Goal: Task Accomplishment & Management: Complete application form

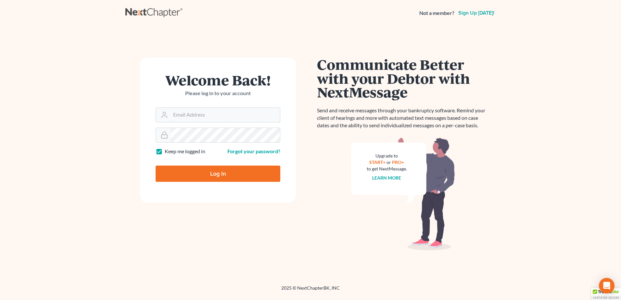
type input "[EMAIL_ADDRESS][DOMAIN_NAME]"
click at [183, 169] on input "Log In" at bounding box center [218, 174] width 125 height 16
type input "Thinking..."
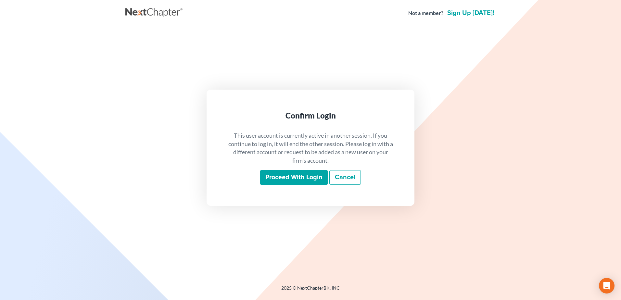
click at [273, 177] on input "Proceed with login" at bounding box center [294, 177] width 68 height 15
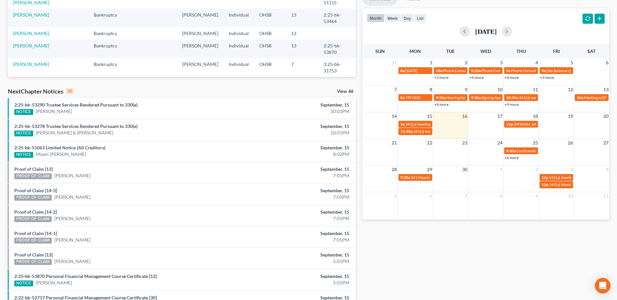
scroll to position [37, 0]
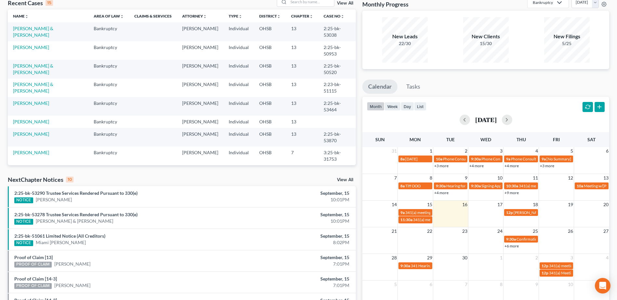
click at [348, 177] on div "NextChapter Notices 10 View All" at bounding box center [182, 181] width 348 height 10
click at [346, 180] on link "View All" at bounding box center [345, 180] width 16 height 5
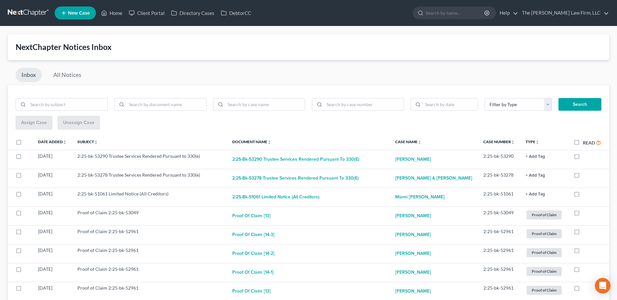
click at [582, 144] on label "Read" at bounding box center [591, 142] width 18 height 7
click at [585, 143] on input "Read" at bounding box center [587, 141] width 4 height 4
checkbox input "true"
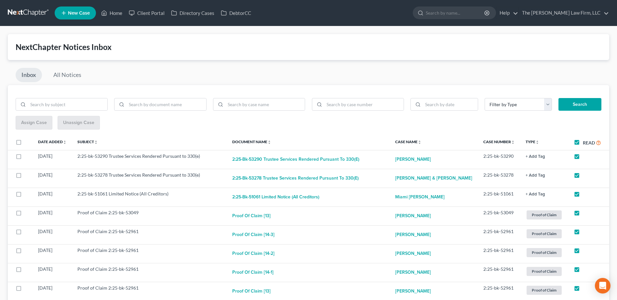
checkbox input "true"
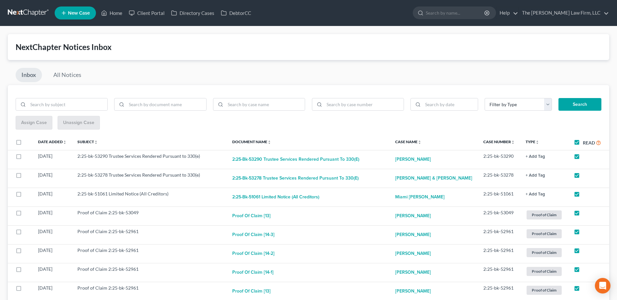
checkbox input "true"
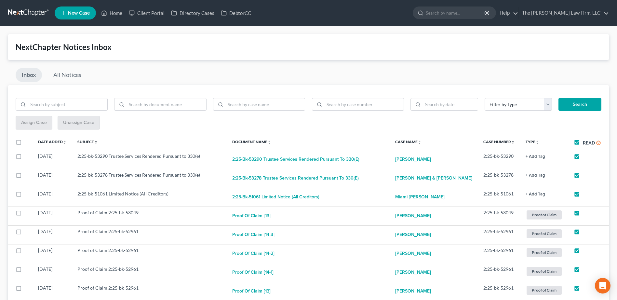
checkbox input "true"
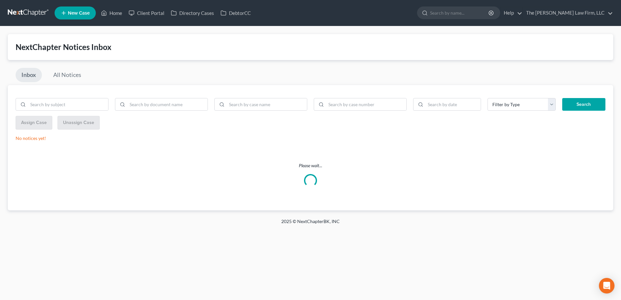
click at [29, 12] on link at bounding box center [29, 13] width 42 height 12
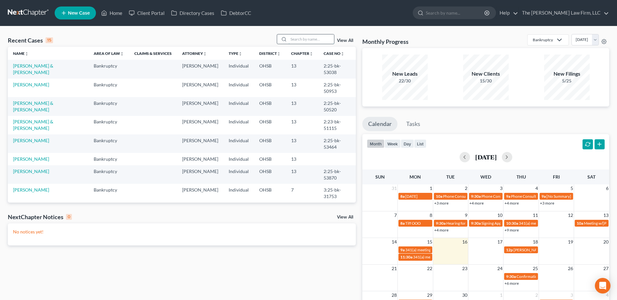
click at [303, 36] on input "search" at bounding box center [311, 38] width 46 height 9
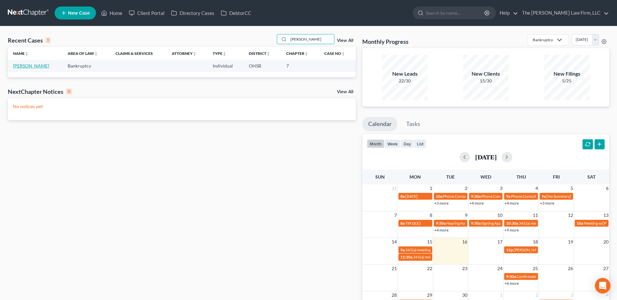
type input "tashana"
click at [35, 67] on link "Jordan, Tashana" at bounding box center [31, 66] width 36 height 6
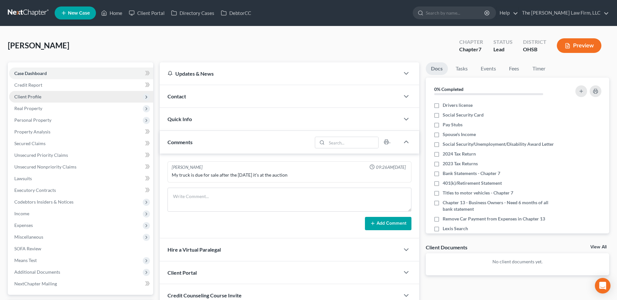
click at [47, 96] on span "Client Profile" at bounding box center [81, 97] width 144 height 12
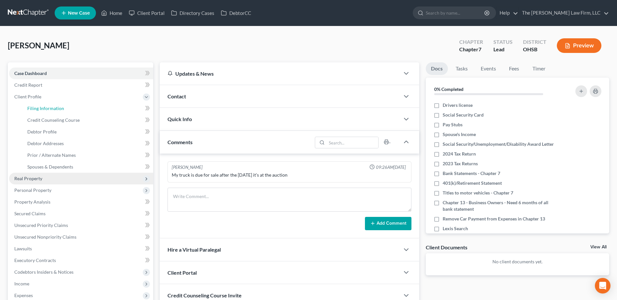
click at [52, 109] on span "Filing Information" at bounding box center [45, 109] width 37 height 6
select select "1"
select select "0"
select select "36"
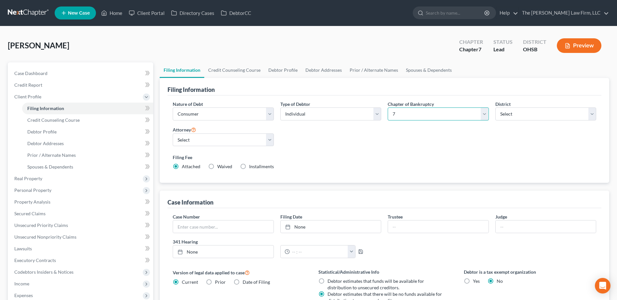
click at [439, 116] on select "Select 7 11 12 13" at bounding box center [437, 114] width 101 height 13
select select "3"
click at [387, 108] on select "Select 7 11 12 13" at bounding box center [437, 114] width 101 height 13
click at [218, 136] on select "Select Michael Jones - OHSB Michael Jones - OHNB Michael Kraig - OHSB" at bounding box center [223, 140] width 101 height 13
select select "0"
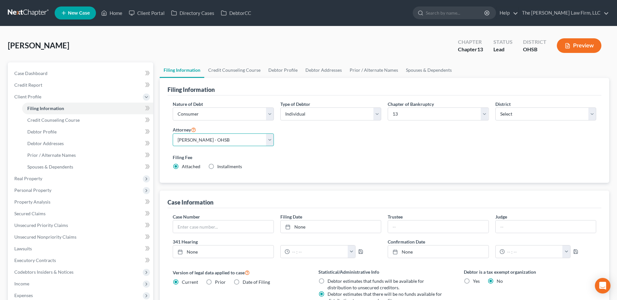
click at [173, 134] on select "Select Michael Jones - OHSB Michael Jones - OHNB Michael Kraig - OHSB" at bounding box center [223, 140] width 101 height 13
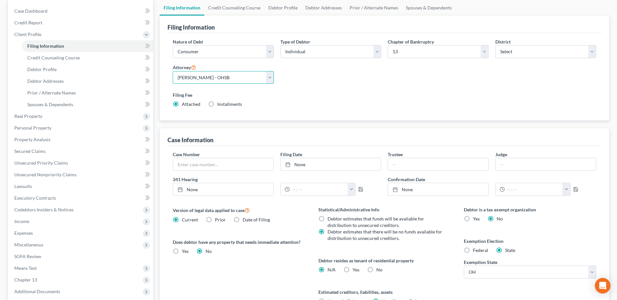
scroll to position [65, 0]
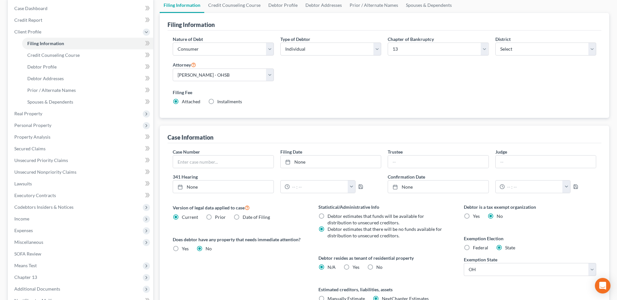
click at [352, 268] on label "Yes Yes" at bounding box center [355, 267] width 7 height 7
click at [355, 268] on input "Yes Yes" at bounding box center [357, 266] width 4 height 4
radio input "true"
radio input "false"
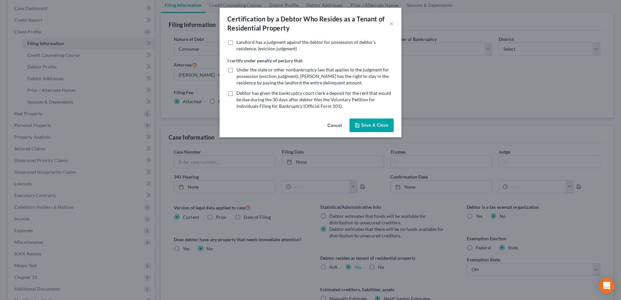
click at [366, 131] on button "Save & Close" at bounding box center [372, 126] width 44 height 14
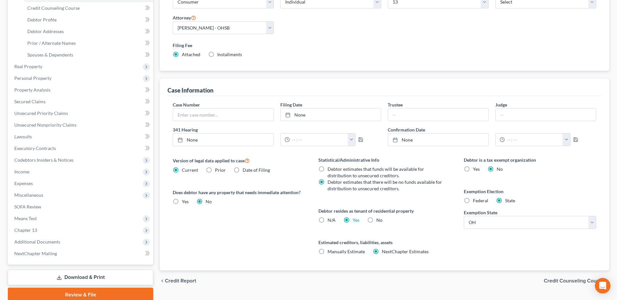
scroll to position [139, 0]
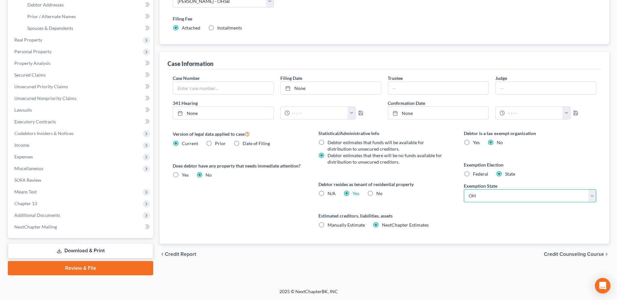
click at [480, 201] on select "State AL AK AR AZ CA CO CT DE DC FL GA GU HI ID IL IN IA KS KY LA ME MD MA MI M…" at bounding box center [529, 195] width 132 height 13
select select "51"
click at [463, 189] on select "State AL AK AR AZ CA CO CT DE DC FL GA GU HI ID IL IN IA KS KY LA ME MD MA MI M…" at bounding box center [529, 195] width 132 height 13
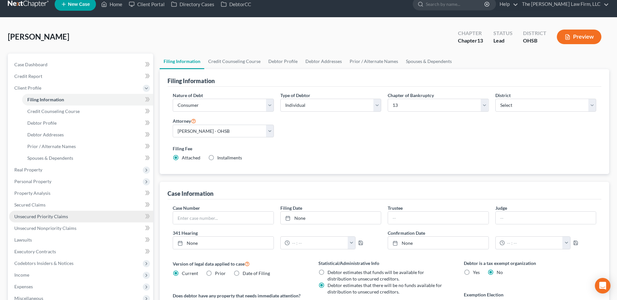
scroll to position [0, 0]
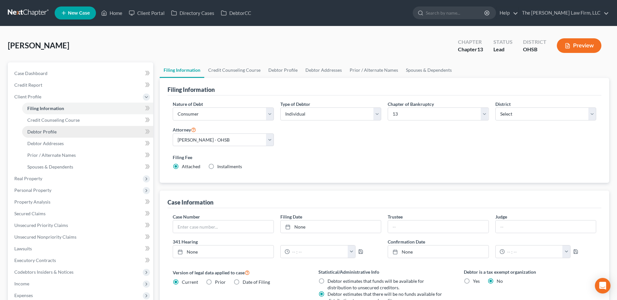
click at [43, 130] on span "Debtor Profile" at bounding box center [41, 132] width 29 height 6
select select "0"
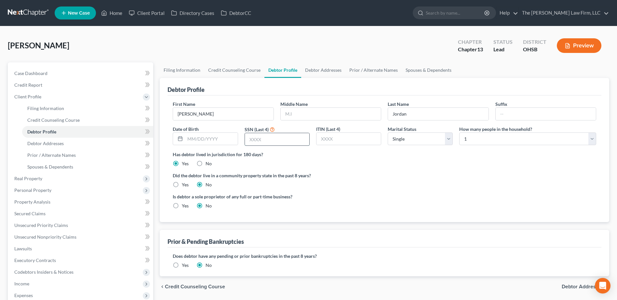
click at [282, 139] on input "text" at bounding box center [277, 139] width 64 height 12
type input "4621"
click at [201, 142] on input "text" at bounding box center [211, 139] width 52 height 12
type input "05/22/1977"
click at [36, 86] on span "Credit Report" at bounding box center [28, 85] width 28 height 6
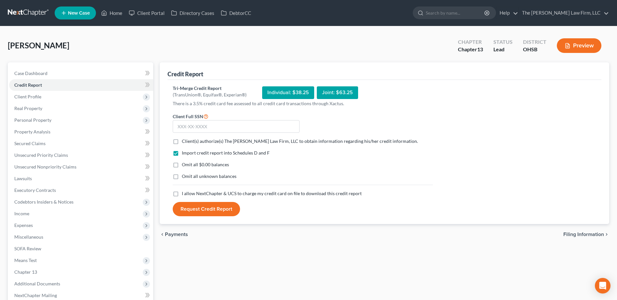
click at [182, 142] on label "Client(s) authorize(s) The Jones Law Firm, LLC to obtain information regarding …" at bounding box center [300, 141] width 236 height 7
click at [184, 142] on input "Client(s) authorize(s) The Jones Law Firm, LLC to obtain information regarding …" at bounding box center [186, 140] width 4 height 4
checkbox input "true"
click at [182, 164] on label "Omit all $0.00 balances" at bounding box center [205, 165] width 47 height 7
click at [184, 164] on input "Omit all $0.00 balances" at bounding box center [186, 164] width 4 height 4
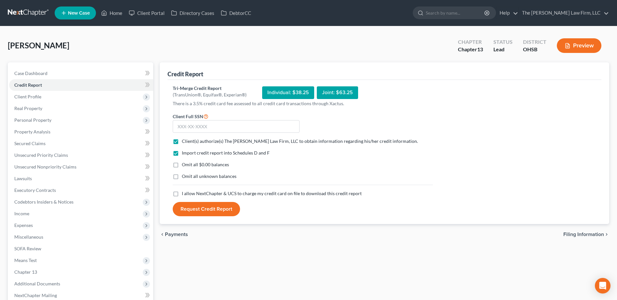
checkbox input "true"
click at [182, 194] on label "I allow NextChapter & UCS to charge my credit card on file to download this cre…" at bounding box center [272, 193] width 180 height 7
click at [184, 194] on input "I allow NextChapter & UCS to charge my credit card on file to download this cre…" at bounding box center [186, 192] width 4 height 4
checkbox input "true"
click at [193, 125] on input "text" at bounding box center [236, 126] width 127 height 13
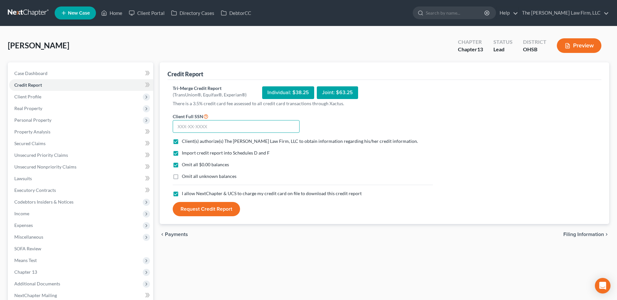
drag, startPoint x: 177, startPoint y: 127, endPoint x: 181, endPoint y: 123, distance: 5.5
click at [177, 127] on input "text" at bounding box center [236, 126] width 127 height 13
click at [191, 129] on input "text" at bounding box center [236, 126] width 127 height 13
type input "233-13-4621"
click at [197, 213] on button "Request Credit Report" at bounding box center [206, 209] width 67 height 14
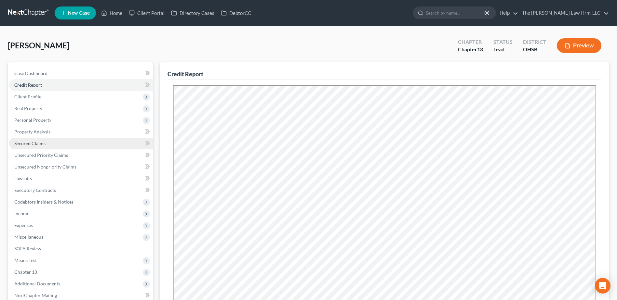
click at [39, 142] on span "Secured Claims" at bounding box center [29, 144] width 31 height 6
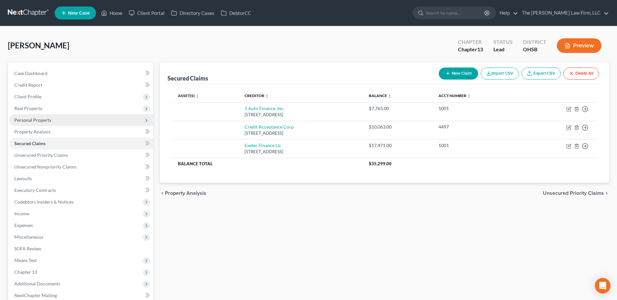
click at [31, 119] on span "Personal Property" at bounding box center [32, 120] width 37 height 6
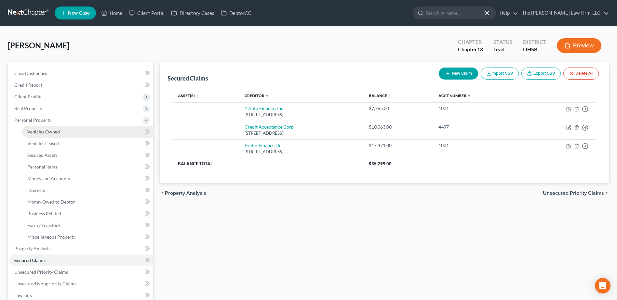
click at [43, 130] on span "Vehicles Owned" at bounding box center [43, 132] width 33 height 6
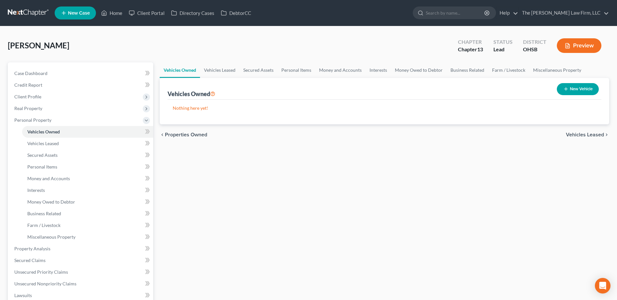
click at [582, 89] on button "New Vehicle" at bounding box center [577, 89] width 42 height 12
select select "0"
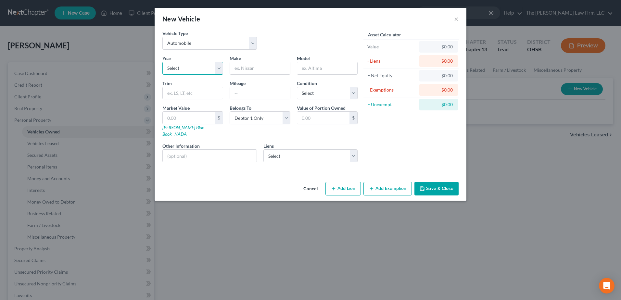
click at [181, 70] on select "Select 2026 2025 2024 2023 2022 2021 2020 2019 2018 2017 2016 2015 2014 2013 20…" at bounding box center [193, 68] width 61 height 13
select select "6"
click at [163, 62] on select "Select 2026 2025 2024 2023 2022 2021 2020 2019 2018 2017 2016 2015 2014 2013 20…" at bounding box center [193, 68] width 61 height 13
drag, startPoint x: 258, startPoint y: 66, endPoint x: 265, endPoint y: 65, distance: 6.8
click at [258, 66] on input "text" at bounding box center [260, 68] width 60 height 12
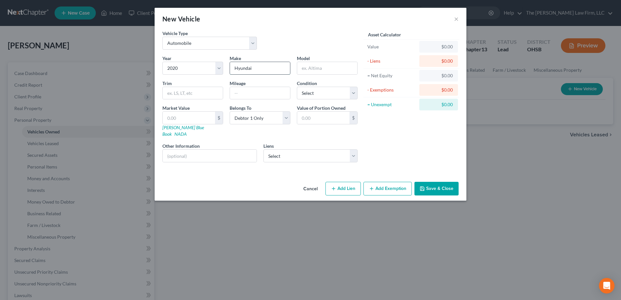
type input "Hyundai"
type input "Santa Fe"
click at [246, 96] on input "text" at bounding box center [260, 93] width 60 height 12
type input "150,000"
click at [192, 124] on input "text" at bounding box center [189, 118] width 52 height 12
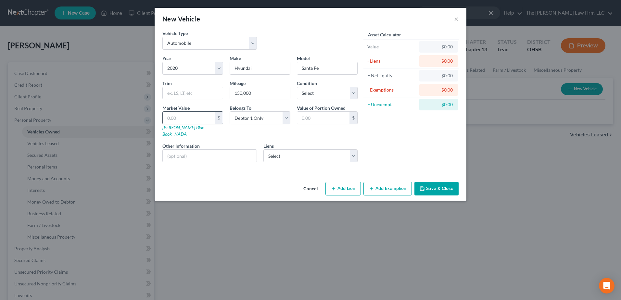
type input "1"
type input "1.00"
type input "14"
type input "14.00"
type input "140"
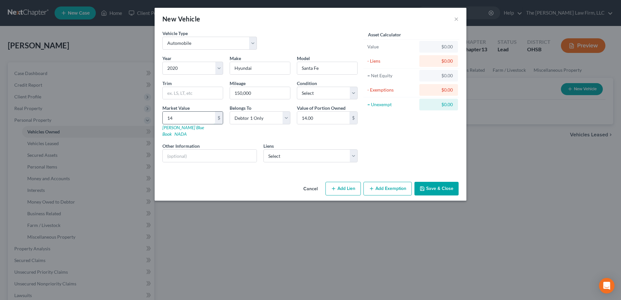
type input "140.00"
type input "1400"
type input "1,400.00"
type input "1,4000"
type input "14,000.00"
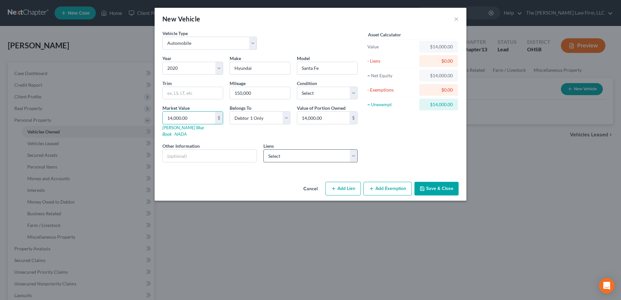
type input "14,000.00"
click at [271, 154] on select "Select Exeter Finance Llc - $17,471.00 Credit Acceptance Corp - $10,063.00 1 Au…" at bounding box center [311, 156] width 95 height 13
select select "0"
click at [264, 150] on select "Select Exeter Finance Llc - $17,471.00 Credit Acceptance Corp - $10,063.00 1 Au…" at bounding box center [311, 156] width 95 height 13
select select
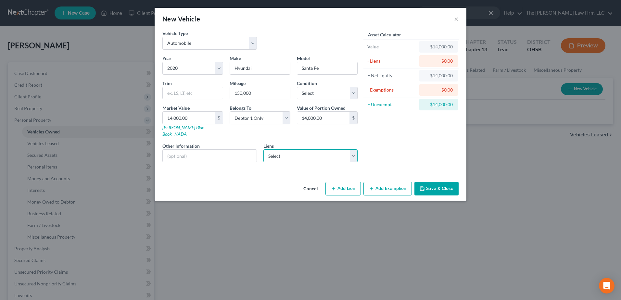
select select "45"
select select "0"
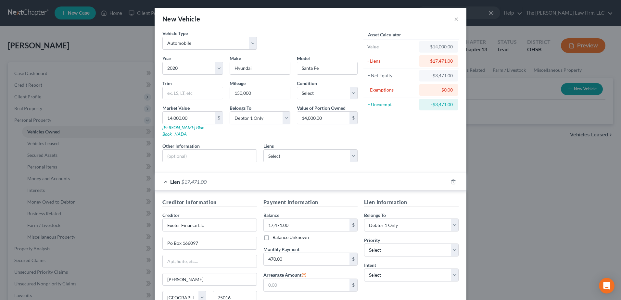
click at [400, 251] on div "Lien Information Belongs To * Select Debtor 1 Only Debtor 2 Only Debtor 1 And D…" at bounding box center [411, 260] width 101 height 123
click at [399, 248] on select "Select 1st 2nd 3rd 4th 5th 6th 7th 8th 9th 10th 11th 12th 13th 14th 15th 16th 1…" at bounding box center [411, 250] width 95 height 13
select select "0"
click at [364, 244] on select "Select 1st 2nd 3rd 4th 5th 6th 7th 8th 9th 10th 11th 12th 13th 14th 15th 16th 1…" at bounding box center [411, 250] width 95 height 13
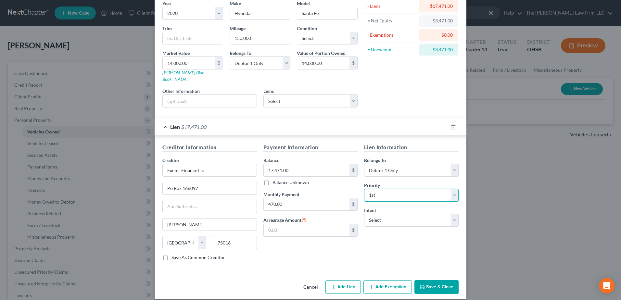
scroll to position [55, 0]
click at [393, 214] on select "Select Surrender Redeem Reaffirm Avoid Other" at bounding box center [411, 220] width 95 height 13
select select "2"
click at [364, 214] on select "Select Surrender Redeem Reaffirm Avoid Other" at bounding box center [411, 220] width 95 height 13
click at [166, 182] on input "Po Box 166097" at bounding box center [210, 188] width 94 height 12
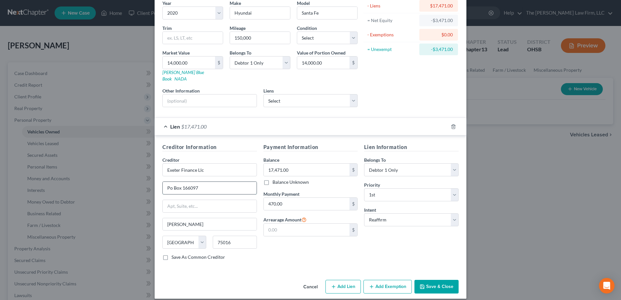
click at [166, 182] on input "Po Box 166097" at bounding box center [210, 188] width 94 height 12
type input "PO Box 166097"
click at [430, 285] on button "Save & Close" at bounding box center [437, 287] width 44 height 14
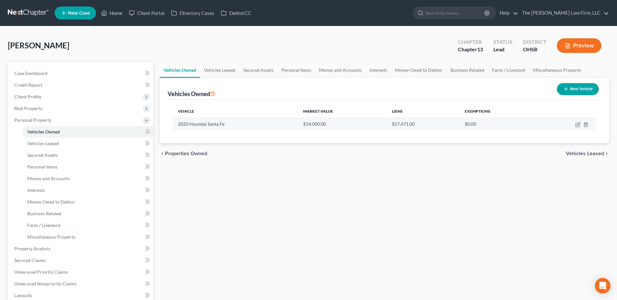
click at [574, 124] on td at bounding box center [567, 124] width 57 height 12
click at [579, 125] on icon "button" at bounding box center [577, 124] width 5 height 5
select select "0"
select select "6"
select select "0"
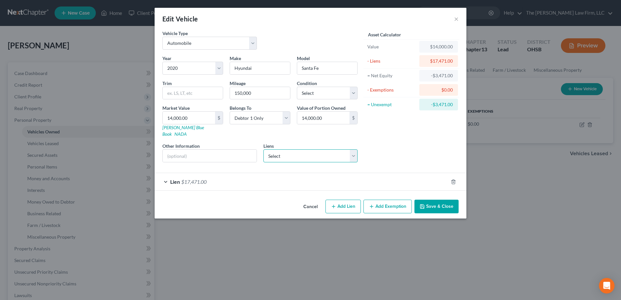
click at [274, 151] on select "Select Credit Acceptance Corp - $10,063.00 1 Auto Finance, Inc. - $7,765.00" at bounding box center [311, 156] width 95 height 13
click at [399, 200] on button "Add Exemption" at bounding box center [388, 207] width 48 height 14
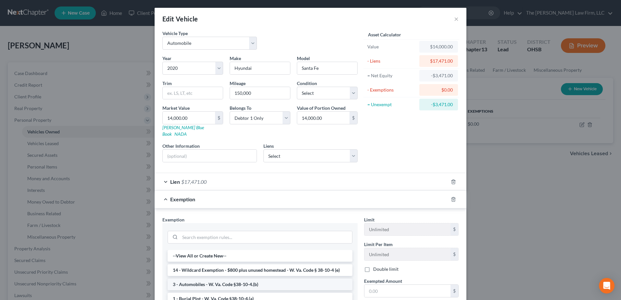
click at [207, 279] on li "3 - Automobiles - W. Va. Code §38-10-4.(b)" at bounding box center [260, 285] width 185 height 12
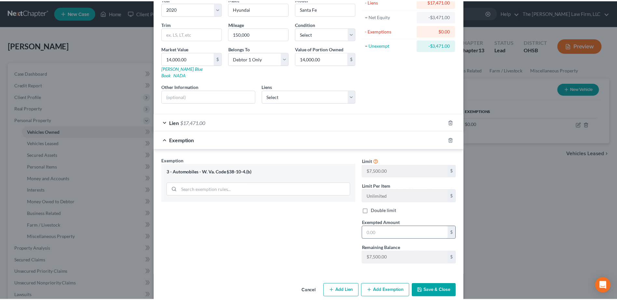
scroll to position [63, 0]
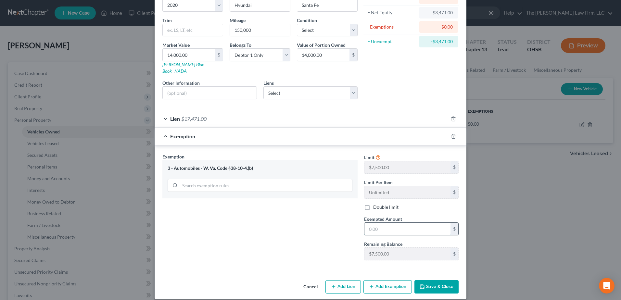
click at [386, 223] on input "text" at bounding box center [408, 229] width 86 height 12
type input "7,500.00"
click at [426, 281] on button "Save & Close" at bounding box center [437, 288] width 44 height 14
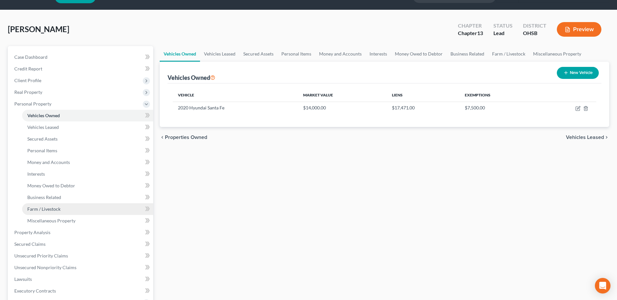
scroll to position [33, 0]
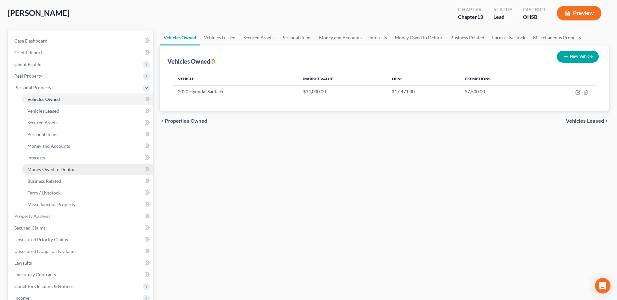
click at [51, 172] on span "Money Owed to Debtor" at bounding box center [51, 170] width 48 height 6
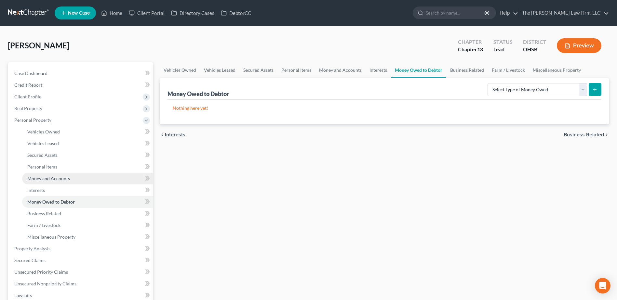
click at [59, 179] on span "Money and Accounts" at bounding box center [48, 179] width 43 height 6
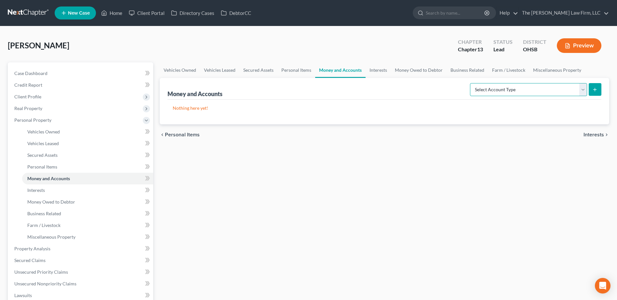
click at [527, 93] on select "Select Account Type Brokerage Cash on Hand Certificates of Deposit Checking Acc…" at bounding box center [528, 89] width 117 height 13
select select "checking"
click at [471, 83] on select "Select Account Type Brokerage Cash on Hand Certificates of Deposit Checking Acc…" at bounding box center [528, 89] width 117 height 13
click at [593, 91] on icon "submit" at bounding box center [594, 89] width 5 height 5
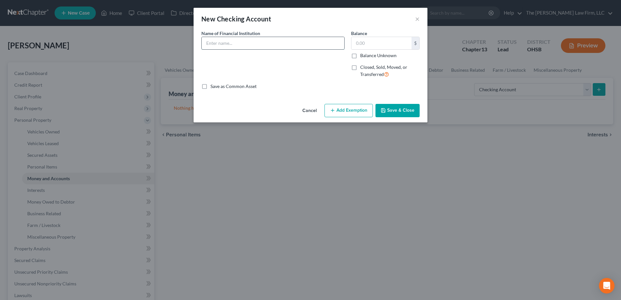
click at [243, 43] on input "text" at bounding box center [273, 43] width 143 height 12
type input "Chime"
click at [389, 112] on button "Save & Close" at bounding box center [398, 111] width 44 height 14
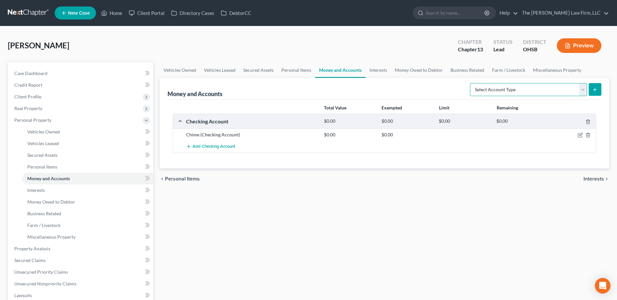
click at [548, 85] on select "Select Account Type Brokerage Cash on Hand Certificates of Deposit Checking Acc…" at bounding box center [528, 89] width 117 height 13
select select "savings"
click at [471, 83] on select "Select Account Type Brokerage Cash on Hand Certificates of Deposit Checking Acc…" at bounding box center [528, 89] width 117 height 13
click at [595, 90] on icon "submit" at bounding box center [594, 89] width 5 height 5
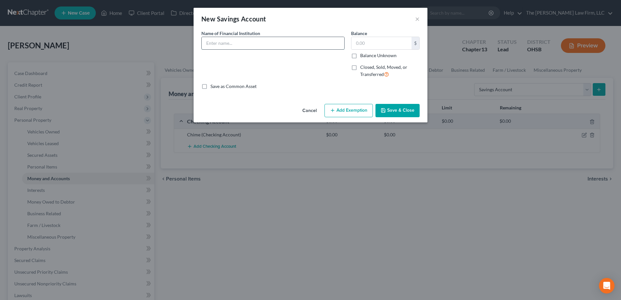
click at [240, 43] on input "text" at bounding box center [273, 43] width 143 height 12
type input "Chime"
click at [384, 107] on button "Save & Close" at bounding box center [398, 111] width 44 height 14
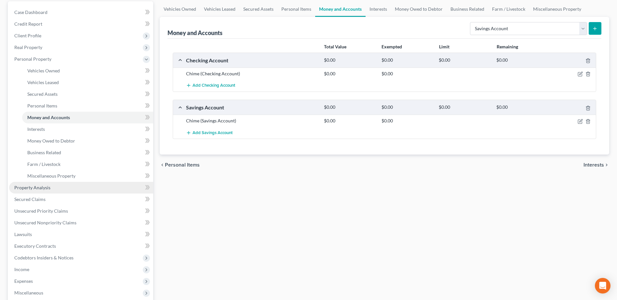
scroll to position [65, 0]
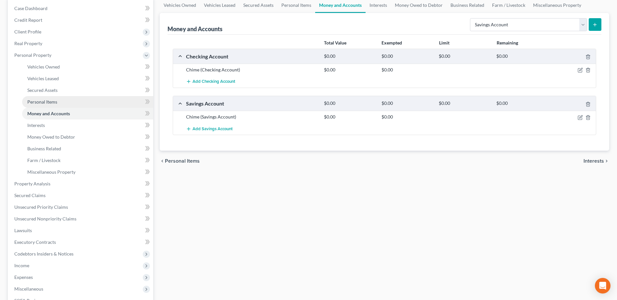
click at [46, 100] on span "Personal Items" at bounding box center [42, 102] width 30 height 6
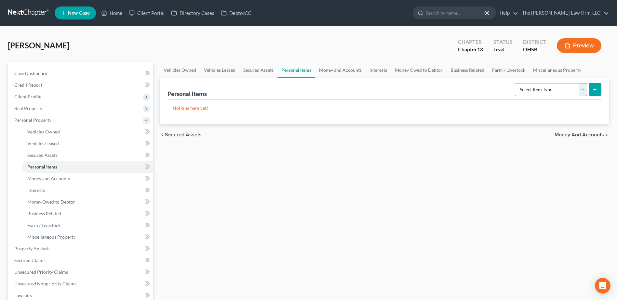
click at [579, 92] on select "Select Item Type Clothing Collectibles Of Value Electronics Firearms Household …" at bounding box center [551, 89] width 72 height 13
select select "household_goods"
click at [515, 83] on select "Select Item Type Clothing Collectibles Of Value Electronics Firearms Household …" at bounding box center [551, 89] width 72 height 13
click at [592, 89] on icon "submit" at bounding box center [594, 89] width 5 height 5
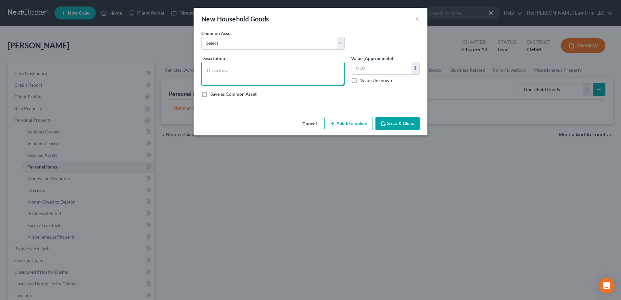
click at [215, 69] on textarea at bounding box center [273, 74] width 143 height 24
type textarea "Minimal household furniture, appliances and furnishings"
type input "500.00"
click at [345, 122] on button "Add Exemption" at bounding box center [349, 124] width 48 height 14
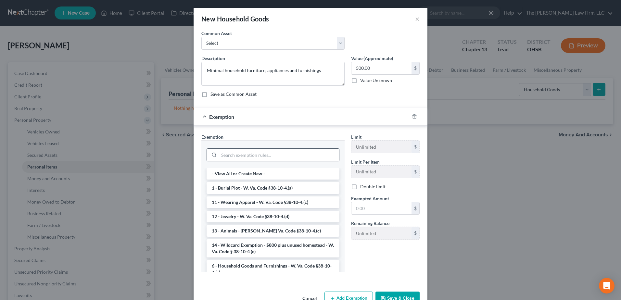
click at [247, 160] on input "search" at bounding box center [279, 155] width 120 height 12
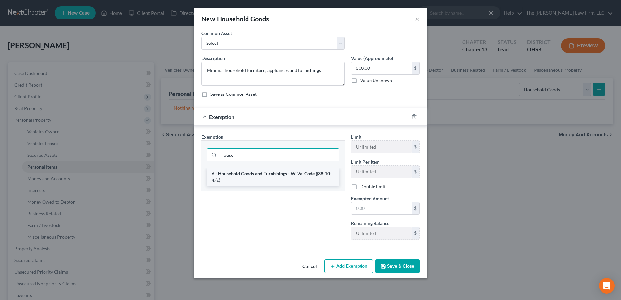
type input "house"
click at [249, 174] on li "6 - Household Goods and Furnishings - W. Va. Code §38-10-4.(c)" at bounding box center [273, 177] width 133 height 18
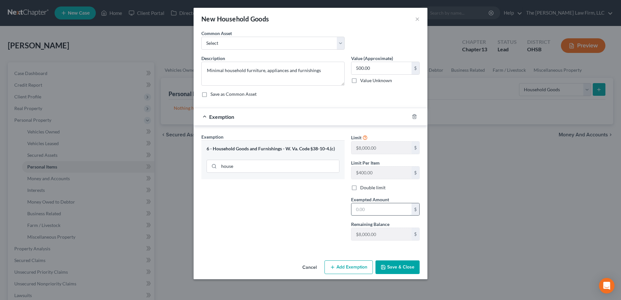
click at [380, 214] on input "text" at bounding box center [382, 209] width 60 height 12
type input "500.00"
click at [388, 262] on button "Save & Close" at bounding box center [398, 268] width 44 height 14
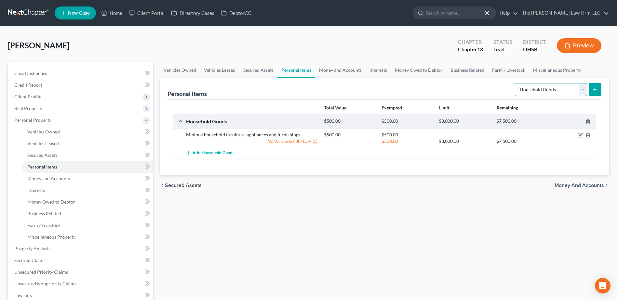
click at [546, 93] on select "Select Item Type Clothing Collectibles Of Value Electronics Firearms Household …" at bounding box center [551, 89] width 72 height 13
select select "clothing"
click at [515, 83] on select "Select Item Type Clothing Collectibles Of Value Electronics Firearms Household …" at bounding box center [551, 89] width 72 height 13
click at [591, 86] on button "submit" at bounding box center [594, 89] width 13 height 13
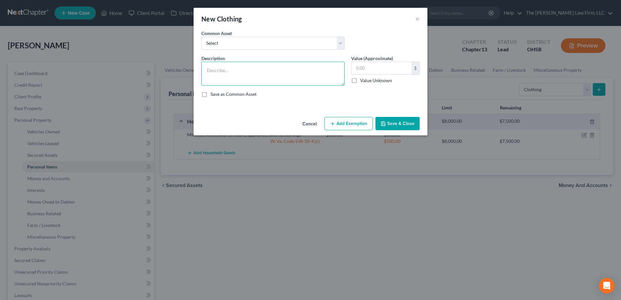
click at [307, 76] on textarea at bounding box center [273, 74] width 143 height 24
drag, startPoint x: 309, startPoint y: 75, endPoint x: 310, endPoint y: 81, distance: 6.0
click at [310, 81] on textarea "Clotes" at bounding box center [273, 74] width 143 height 24
type textarea "Clothes"
type input "100.00"
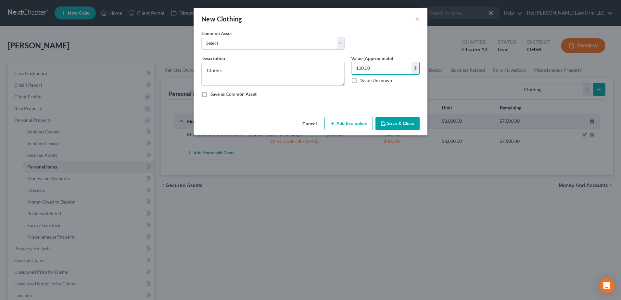
click at [360, 124] on button "Add Exemption" at bounding box center [349, 124] width 48 height 14
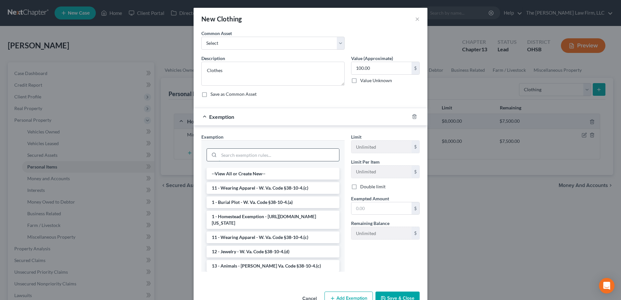
click at [302, 154] on input "search" at bounding box center [279, 155] width 120 height 12
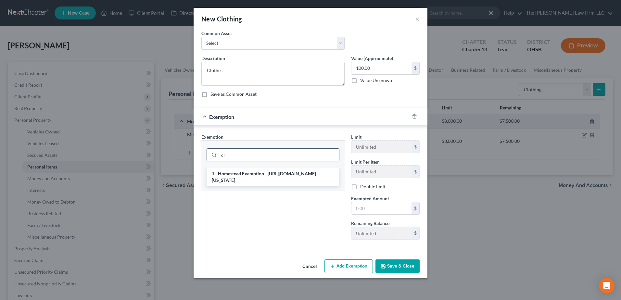
type input "c"
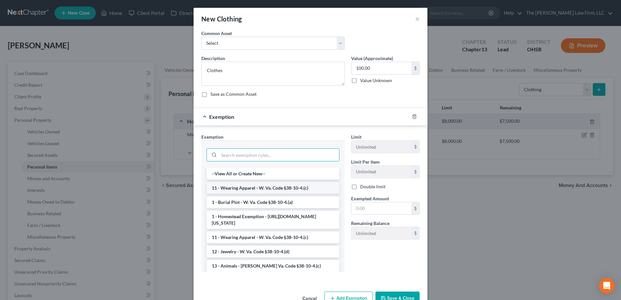
click at [303, 190] on li "11 - Wearing Apparel - W. Va. Code §38-10-4.(c)" at bounding box center [273, 188] width 133 height 12
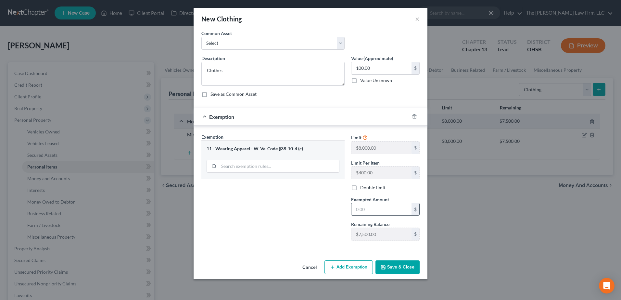
click at [368, 214] on input "text" at bounding box center [382, 209] width 60 height 12
type input "100.00"
click at [395, 269] on button "Save & Close" at bounding box center [398, 268] width 44 height 14
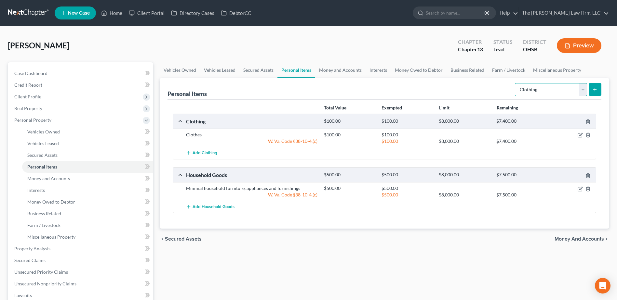
click at [555, 88] on select "Select Item Type Clothing Collectibles Of Value Electronics Firearms Household …" at bounding box center [551, 89] width 72 height 13
select select "electronics"
click at [515, 83] on select "Select Item Type Clothing Collectibles Of Value Electronics Firearms Household …" at bounding box center [551, 89] width 72 height 13
click at [593, 90] on icon "submit" at bounding box center [594, 89] width 5 height 5
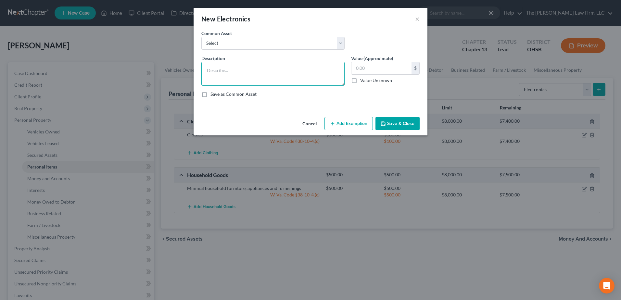
drag, startPoint x: 241, startPoint y: 70, endPoint x: 251, endPoint y: 59, distance: 15.2
click at [241, 70] on textarea at bounding box center [273, 74] width 143 height 24
type textarea "Phone, tv"
type input "200.00"
click at [336, 124] on button "Add Exemption" at bounding box center [349, 124] width 48 height 14
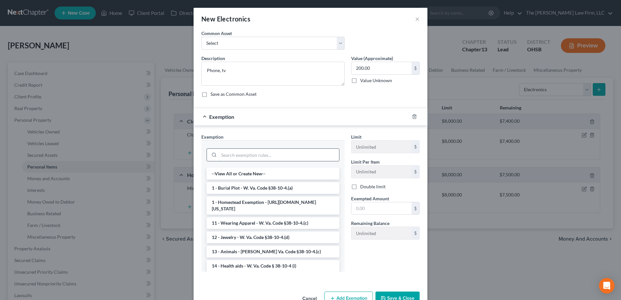
click at [241, 152] on input "search" at bounding box center [279, 155] width 120 height 12
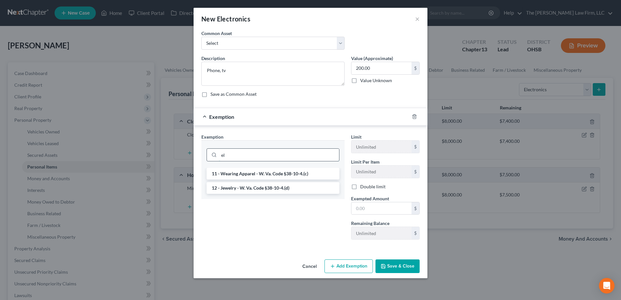
type input "e"
type input "house"
click at [259, 175] on li "6 - Household Goods and Furnishings - W. Va. Code §38-10-4.(c)" at bounding box center [273, 177] width 133 height 18
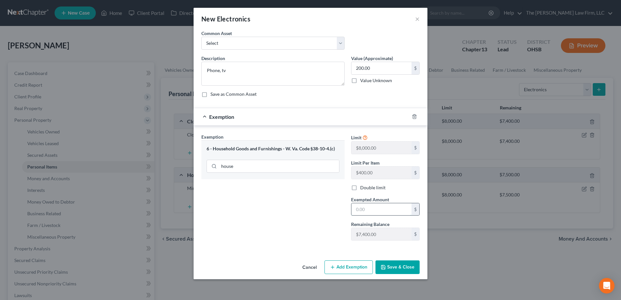
click at [393, 214] on input "text" at bounding box center [382, 209] width 60 height 12
type input "200.00"
click at [403, 259] on div "Cancel Add Exemption Save & Close" at bounding box center [311, 268] width 234 height 21
click at [404, 268] on button "Save & Close" at bounding box center [398, 268] width 44 height 14
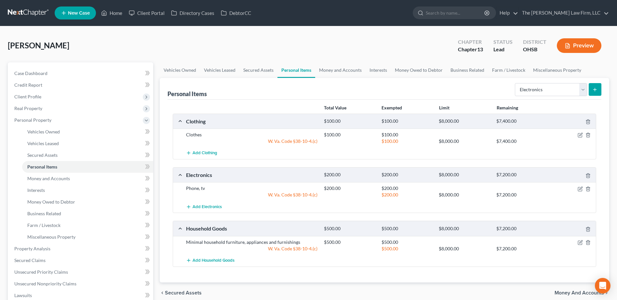
click at [14, 13] on link at bounding box center [29, 13] width 42 height 12
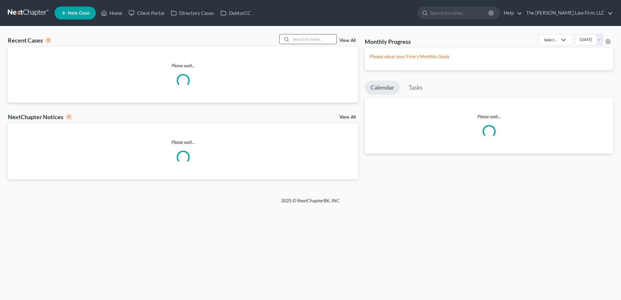
click at [307, 42] on input "search" at bounding box center [314, 38] width 46 height 9
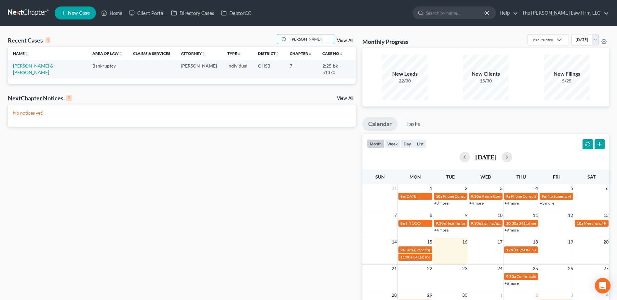
type input "[PERSON_NAME]"
click at [62, 71] on td "[PERSON_NAME] & [PERSON_NAME]" at bounding box center [47, 69] width 79 height 19
click at [53, 68] on link "Hodge, Jahna & Rutherford, Timothy" at bounding box center [33, 69] width 40 height 12
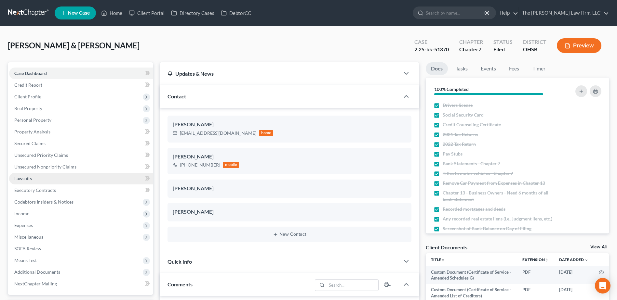
scroll to position [110, 0]
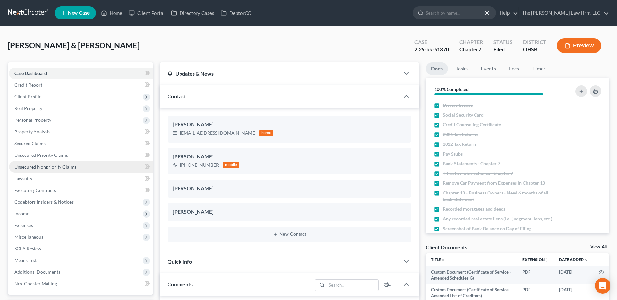
click at [57, 165] on span "Unsecured Nonpriority Claims" at bounding box center [45, 167] width 62 height 6
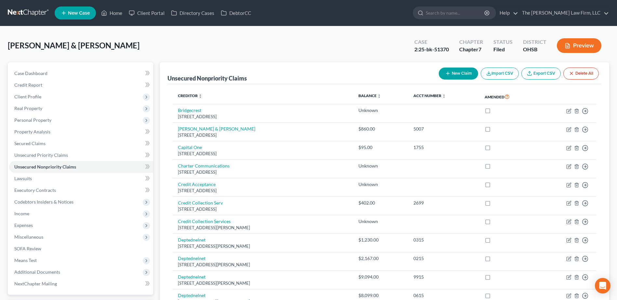
click at [34, 11] on link at bounding box center [29, 13] width 42 height 12
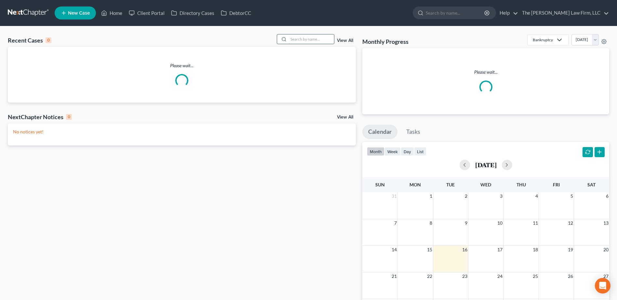
click at [326, 41] on input "search" at bounding box center [311, 38] width 46 height 9
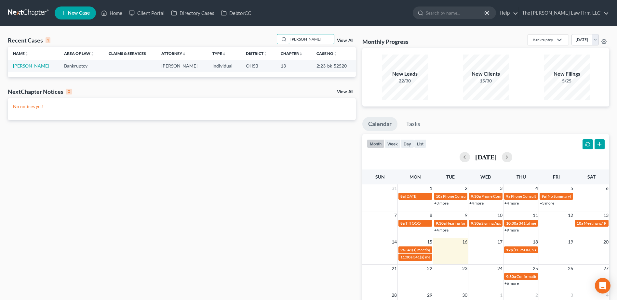
type input "[PERSON_NAME]"
click at [31, 62] on td "[PERSON_NAME]" at bounding box center [33, 66] width 51 height 12
click at [31, 64] on link "[PERSON_NAME]" at bounding box center [31, 66] width 36 height 6
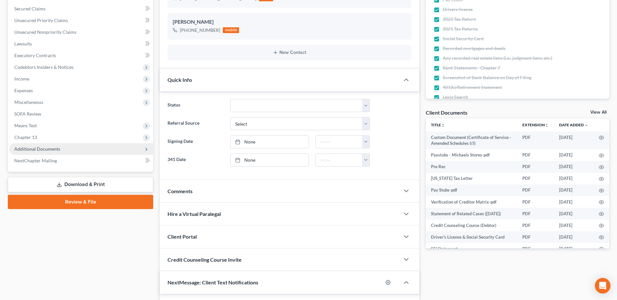
scroll to position [163, 0]
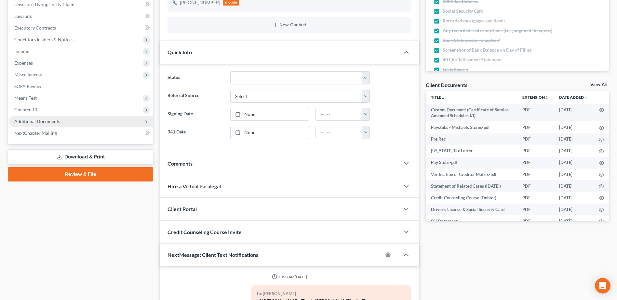
drag, startPoint x: 51, startPoint y: 119, endPoint x: 55, endPoint y: 125, distance: 6.9
click at [51, 119] on span "Additional Documents" at bounding box center [37, 122] width 46 height 6
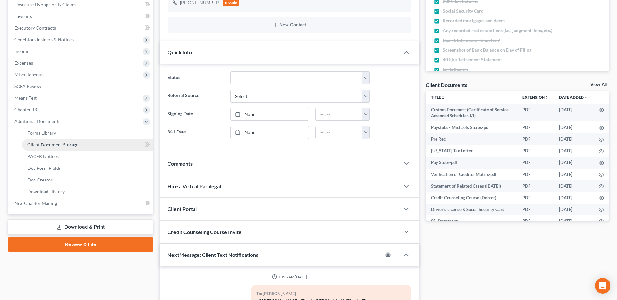
scroll to position [1802, 0]
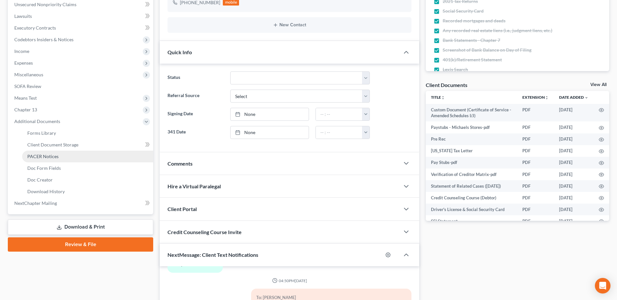
click at [47, 156] on span "PACER Notices" at bounding box center [42, 157] width 31 height 6
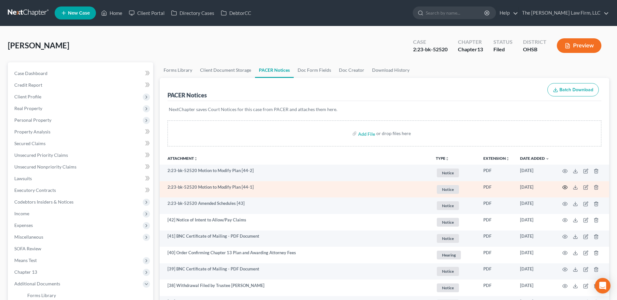
click at [564, 187] on circle "button" at bounding box center [564, 187] width 1 height 1
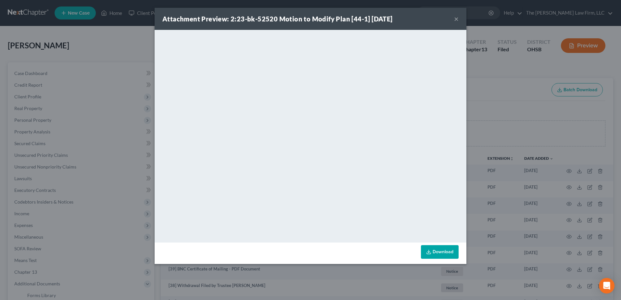
click at [457, 19] on button "×" at bounding box center [456, 19] width 5 height 8
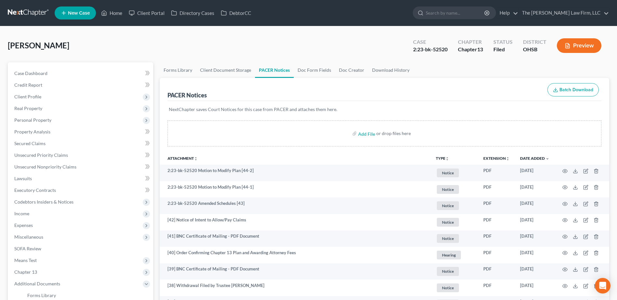
click at [31, 13] on link at bounding box center [29, 13] width 42 height 12
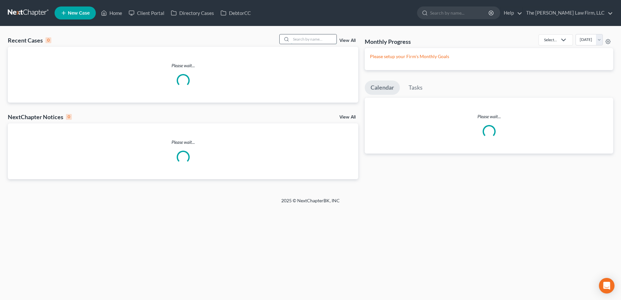
click at [307, 38] on input "search" at bounding box center [314, 38] width 46 height 9
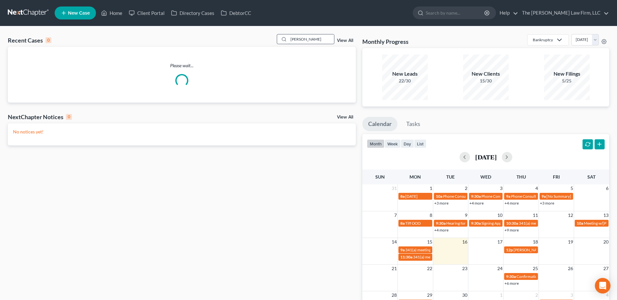
type input "[PERSON_NAME]"
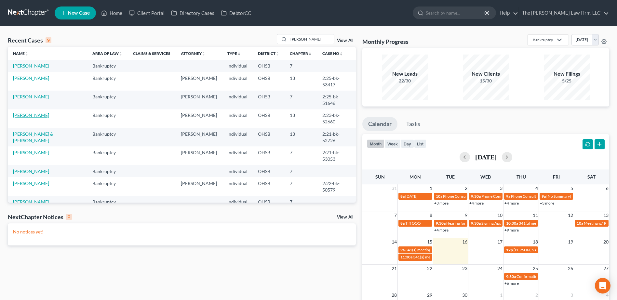
click at [32, 112] on link "[PERSON_NAME]" at bounding box center [31, 115] width 36 height 6
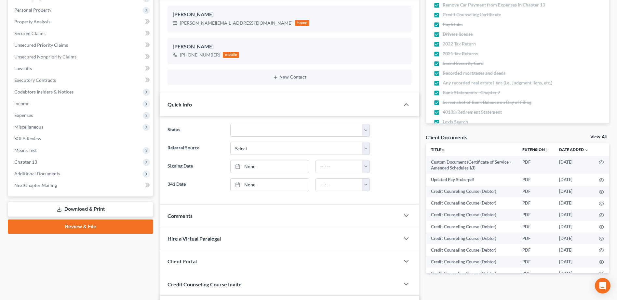
scroll to position [130, 0]
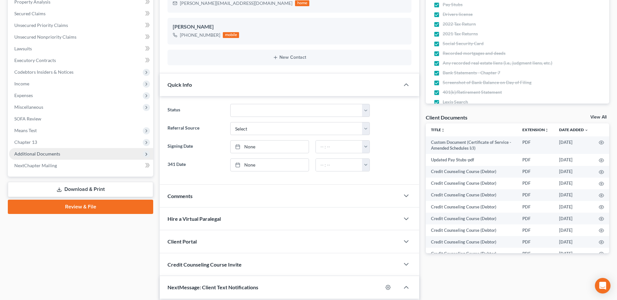
click at [34, 156] on span "Additional Documents" at bounding box center [37, 154] width 46 height 6
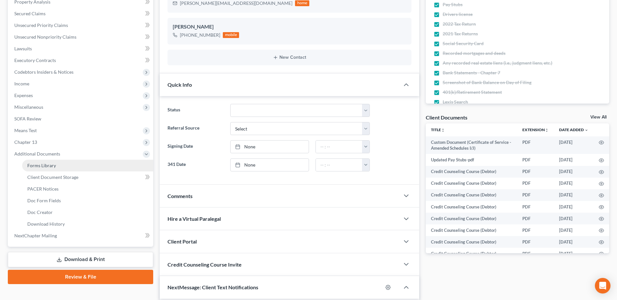
scroll to position [740, 0]
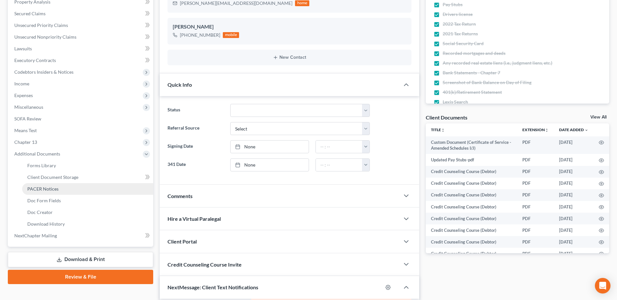
click at [38, 191] on span "PACER Notices" at bounding box center [42, 189] width 31 height 6
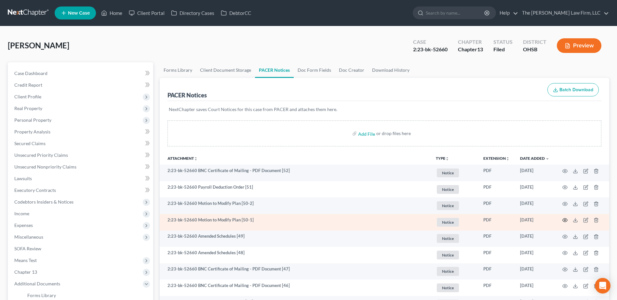
click at [564, 219] on icon "button" at bounding box center [564, 221] width 5 height 4
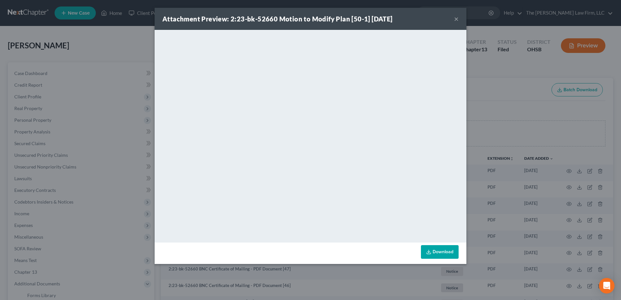
click at [454, 20] on button "×" at bounding box center [456, 19] width 5 height 8
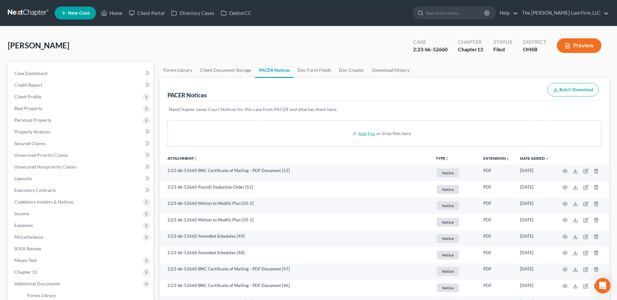
click at [39, 14] on link at bounding box center [29, 13] width 42 height 12
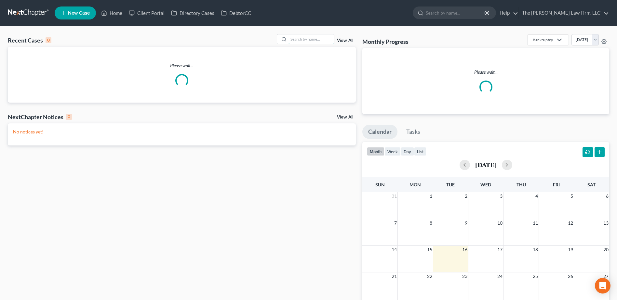
click at [299, 40] on input "search" at bounding box center [311, 38] width 46 height 9
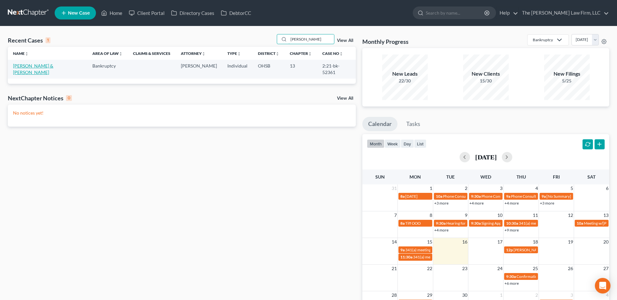
type input "[PERSON_NAME]"
click at [36, 66] on link "[PERSON_NAME] & [PERSON_NAME]" at bounding box center [33, 69] width 40 height 12
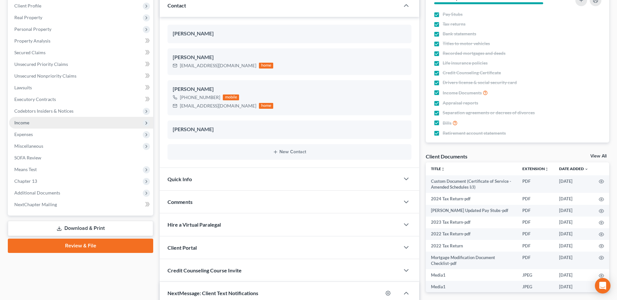
scroll to position [98, 0]
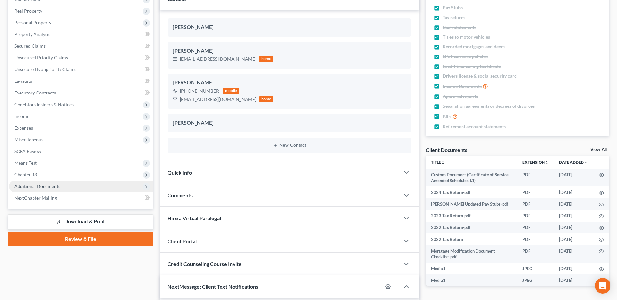
click at [51, 184] on span "Additional Documents" at bounding box center [37, 187] width 46 height 6
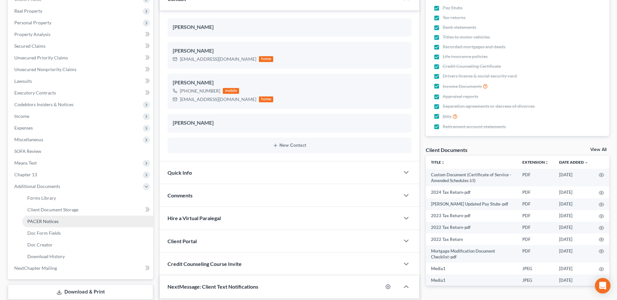
scroll to position [2755, 0]
click at [52, 222] on span "PACER Notices" at bounding box center [42, 222] width 31 height 6
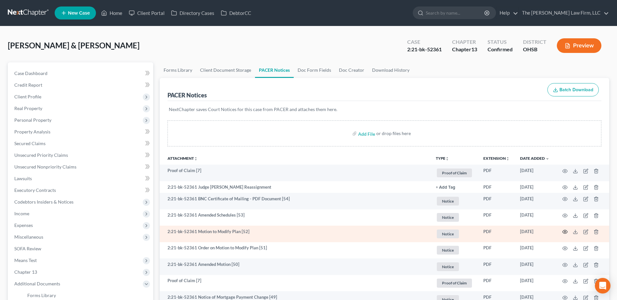
click at [564, 231] on icon "button" at bounding box center [564, 231] width 5 height 5
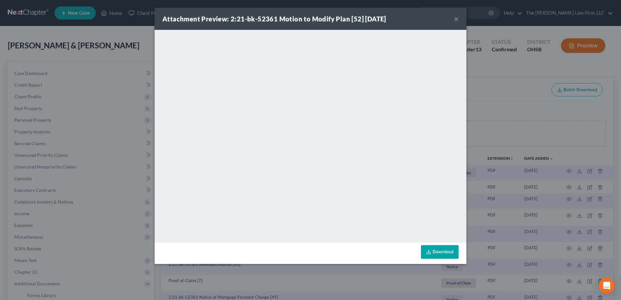
click at [457, 16] on button "×" at bounding box center [456, 19] width 5 height 8
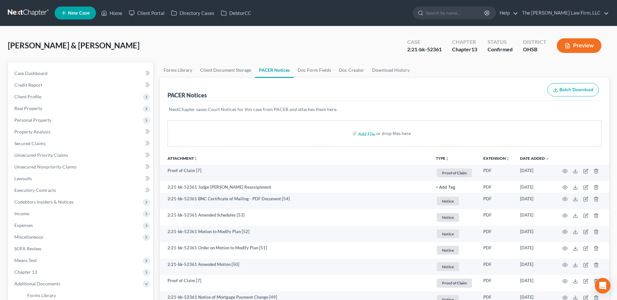
click at [36, 12] on link at bounding box center [29, 13] width 42 height 12
